Goal: Task Accomplishment & Management: Use online tool/utility

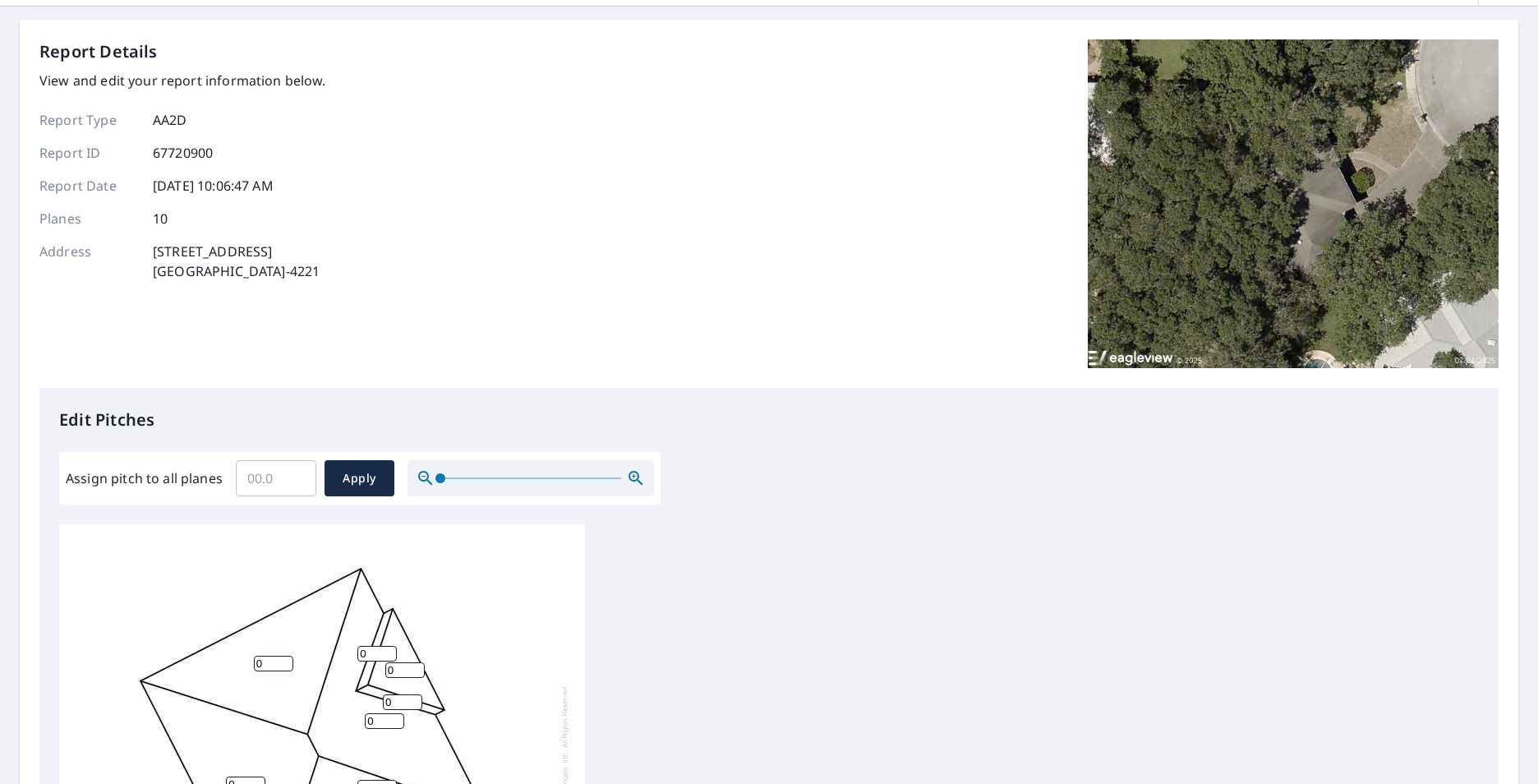
scroll to position [82, 0]
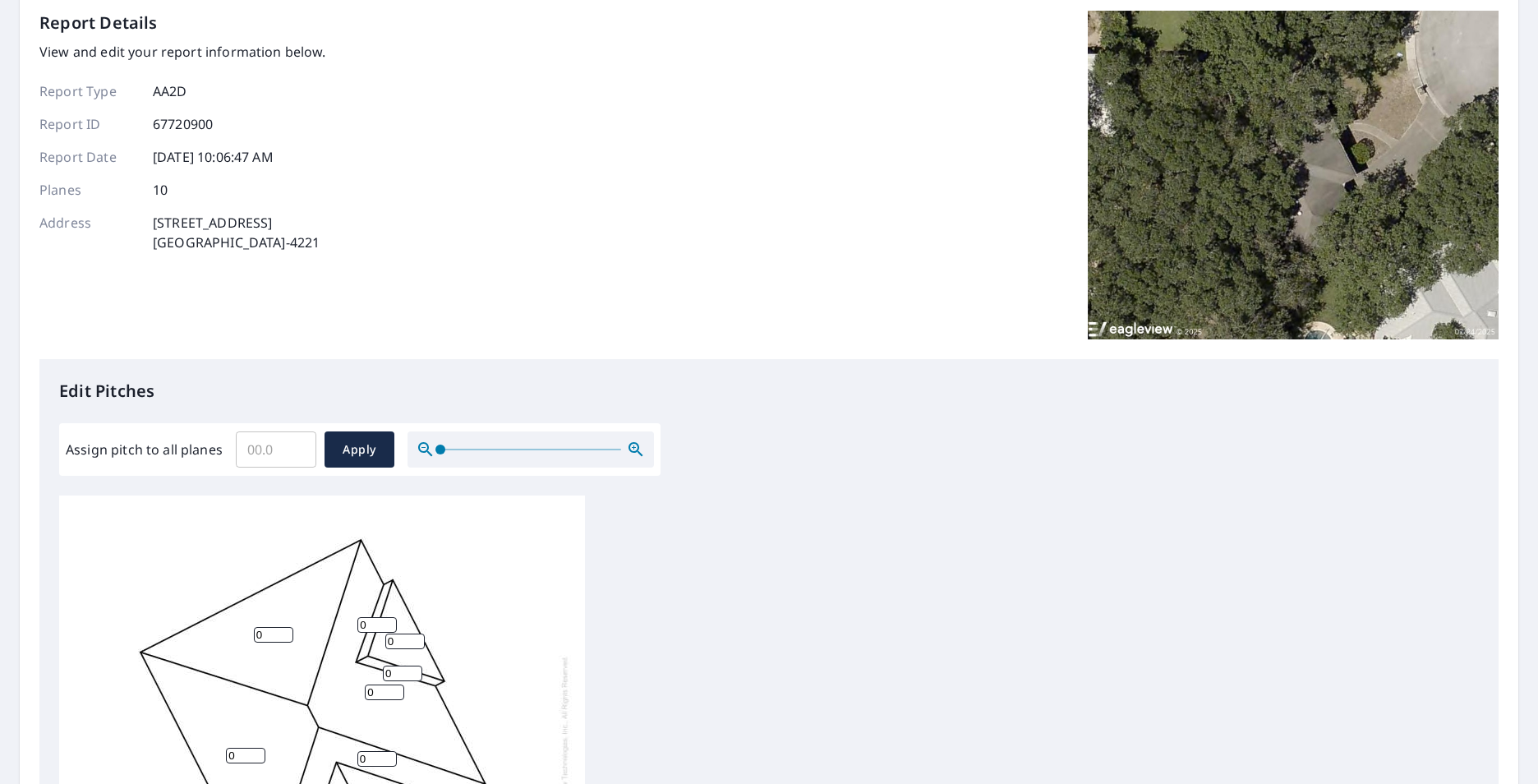
click at [249, 447] on input "Assign pitch to all planes" at bounding box center [276, 449] width 80 height 46
drag, startPoint x: 249, startPoint y: 447, endPoint x: 281, endPoint y: 455, distance: 33.0
click at [281, 455] on input "Assign pitch to all planes" at bounding box center [276, 449] width 80 height 46
type input "4"
drag, startPoint x: 345, startPoint y: 449, endPoint x: 450, endPoint y: 473, distance: 107.7
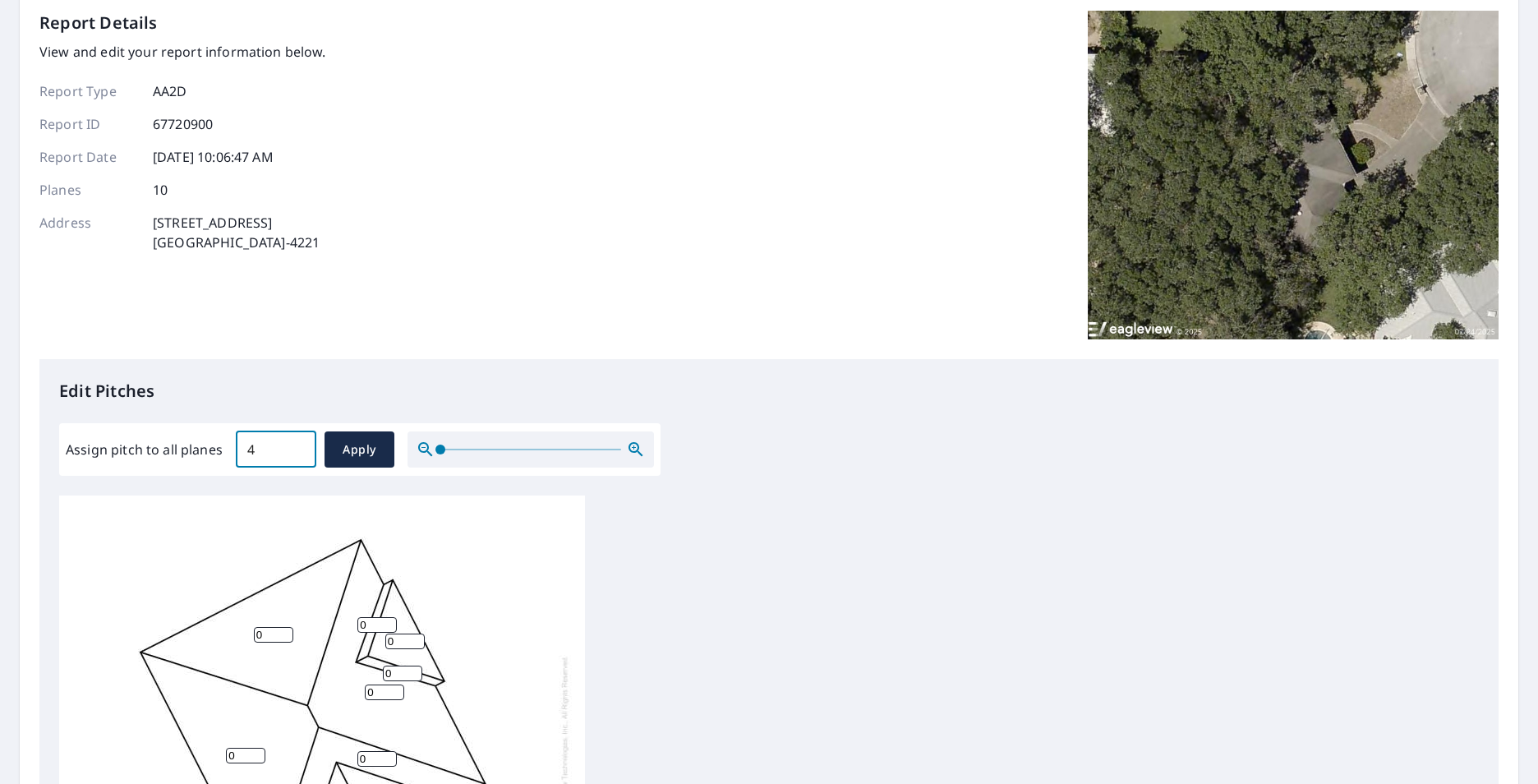
click at [347, 449] on span "Apply" at bounding box center [360, 450] width 43 height 21
type input "4"
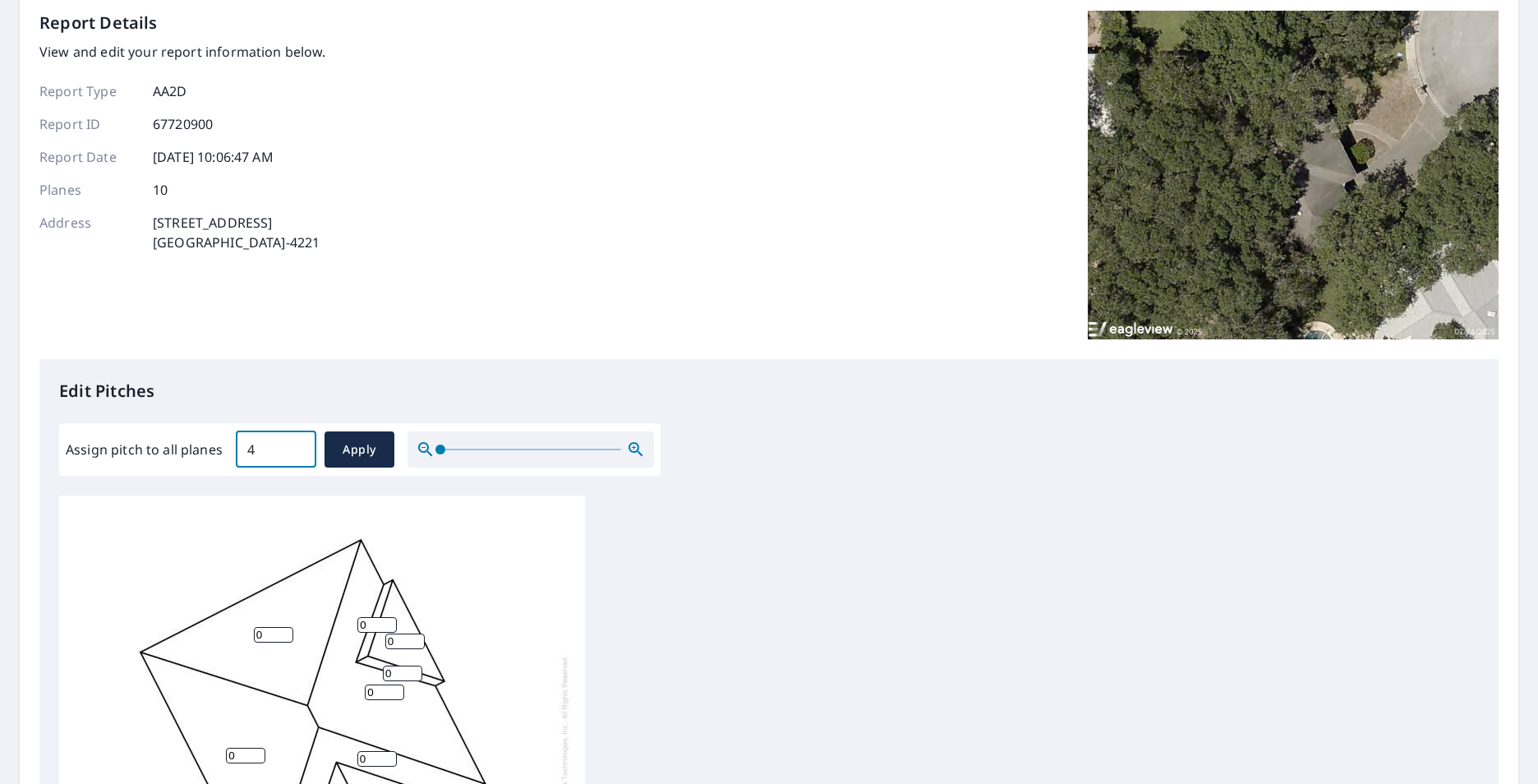
type input "4"
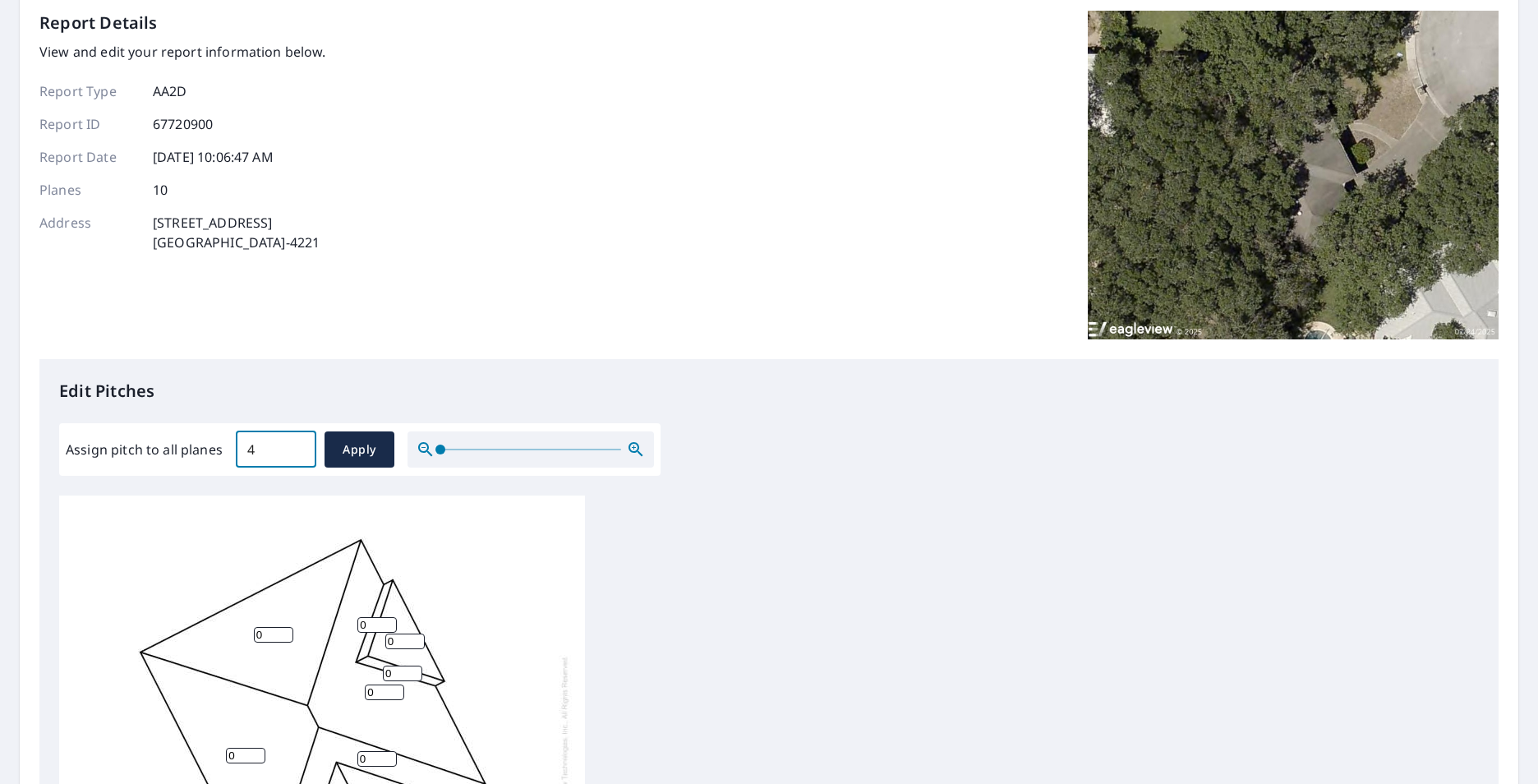
type input "4"
click at [353, 453] on span "Apply" at bounding box center [360, 450] width 43 height 21
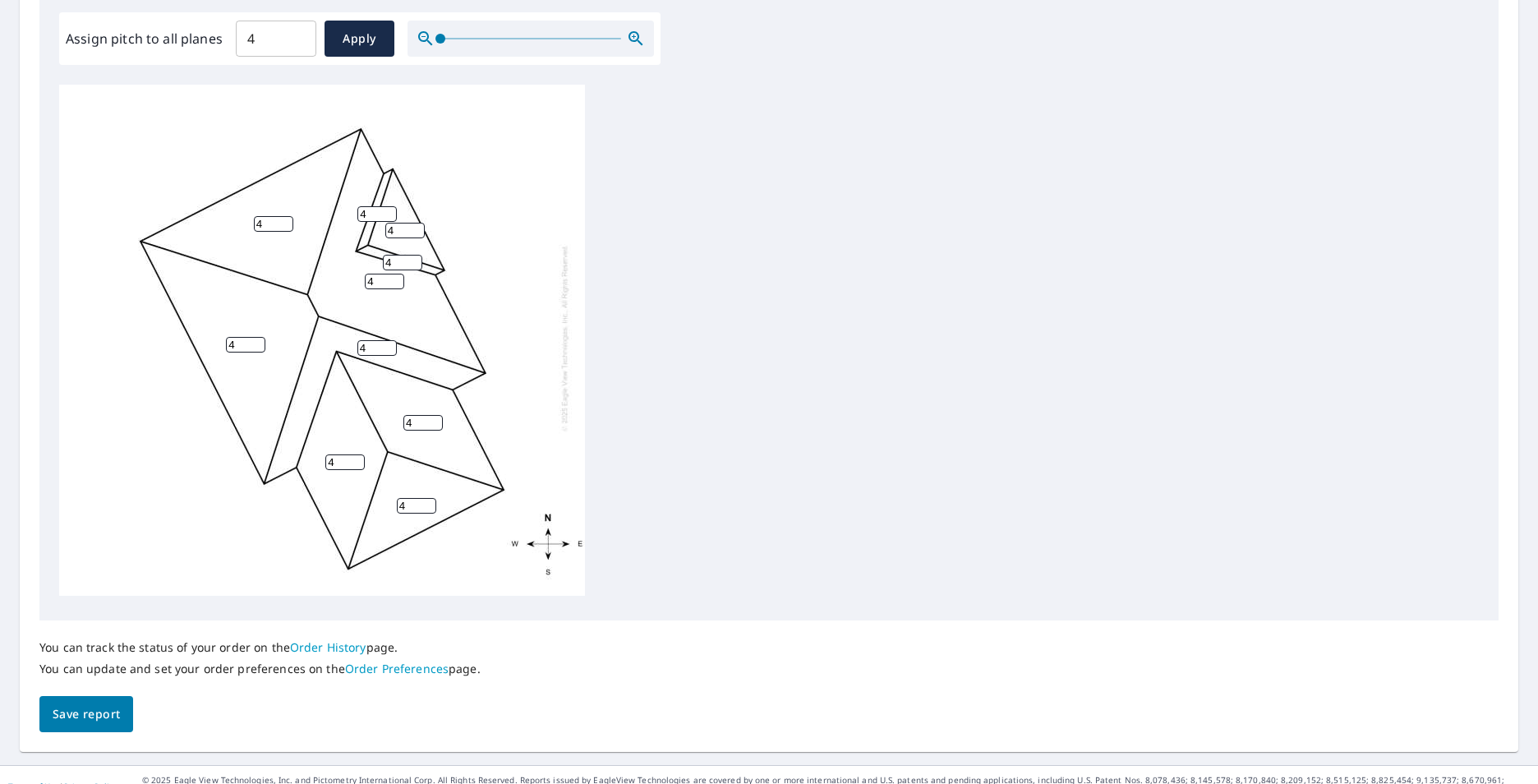
scroll to position [516, 0]
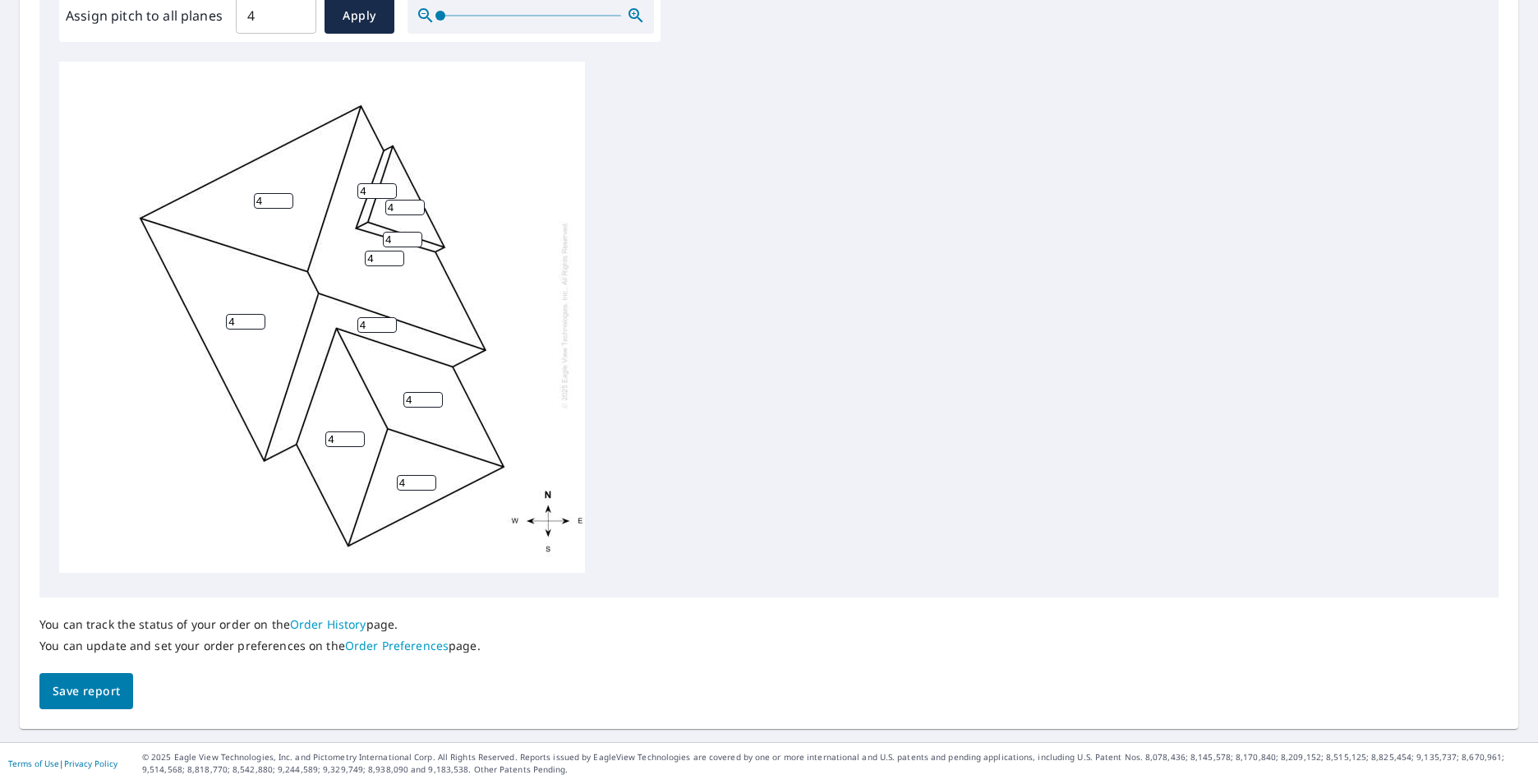
click at [101, 691] on span "Save report" at bounding box center [86, 691] width 68 height 21
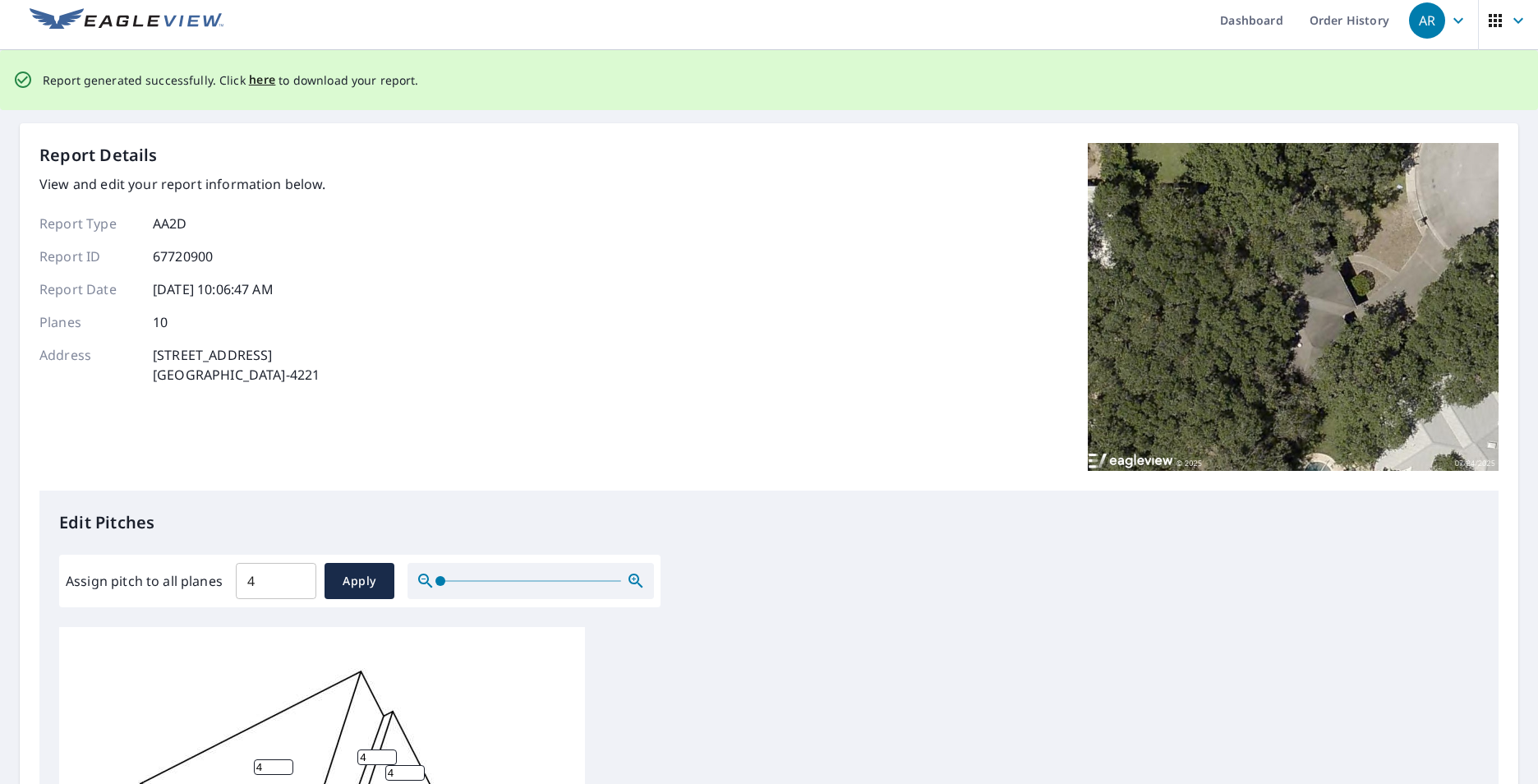
scroll to position [0, 0]
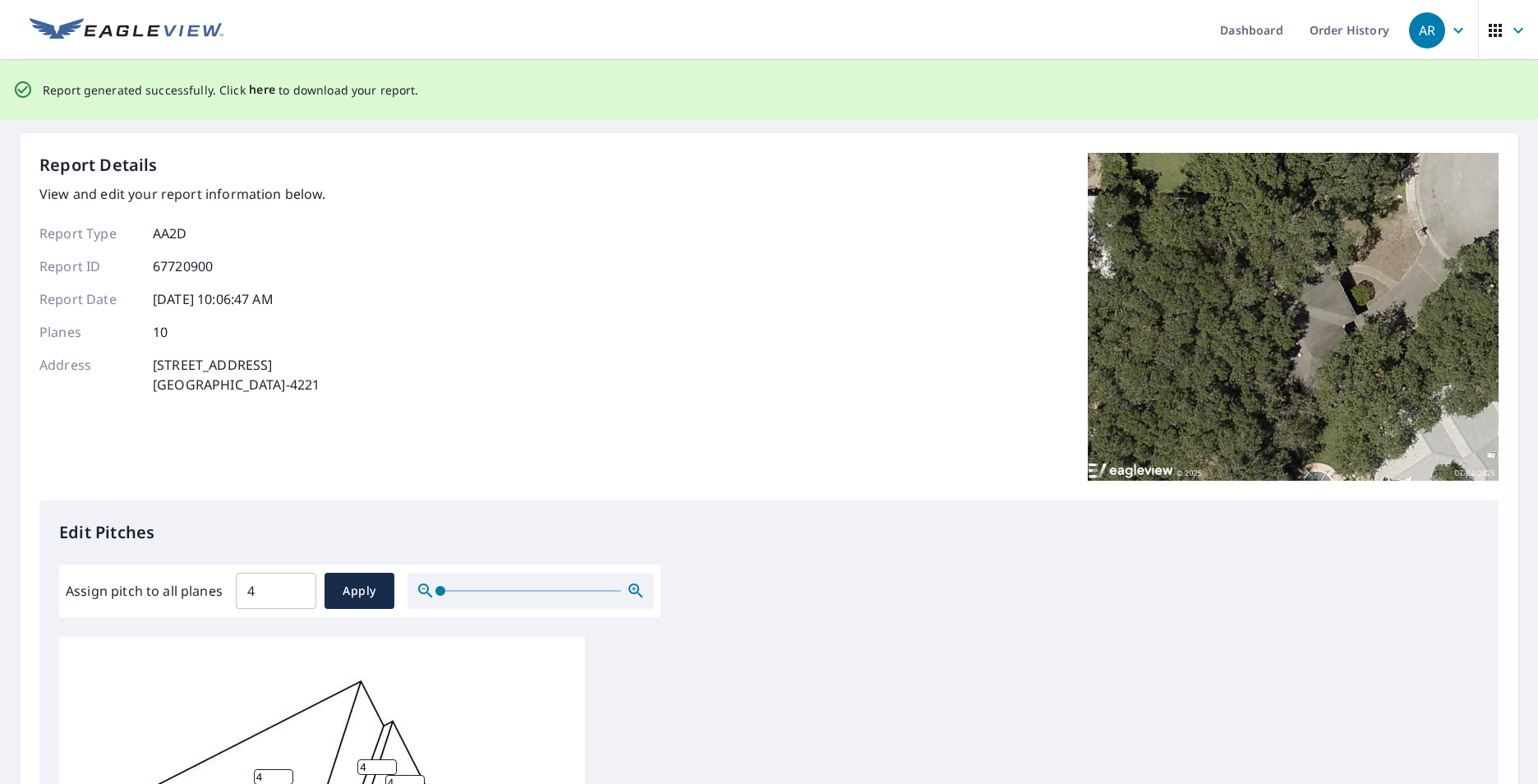
click at [258, 88] on span "here" at bounding box center [263, 89] width 27 height 21
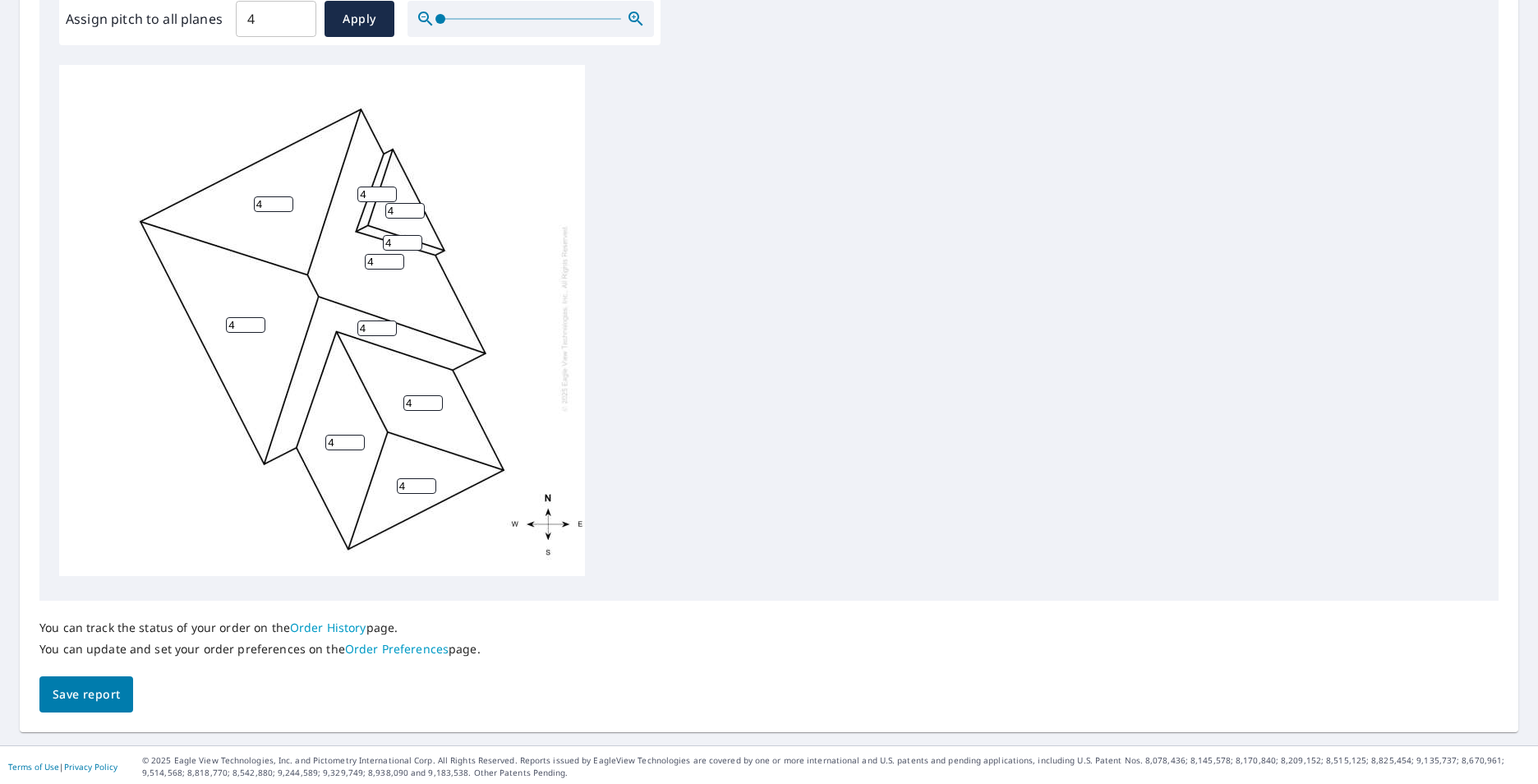
scroll to position [516, 0]
